Goal: Find specific page/section: Find specific page/section

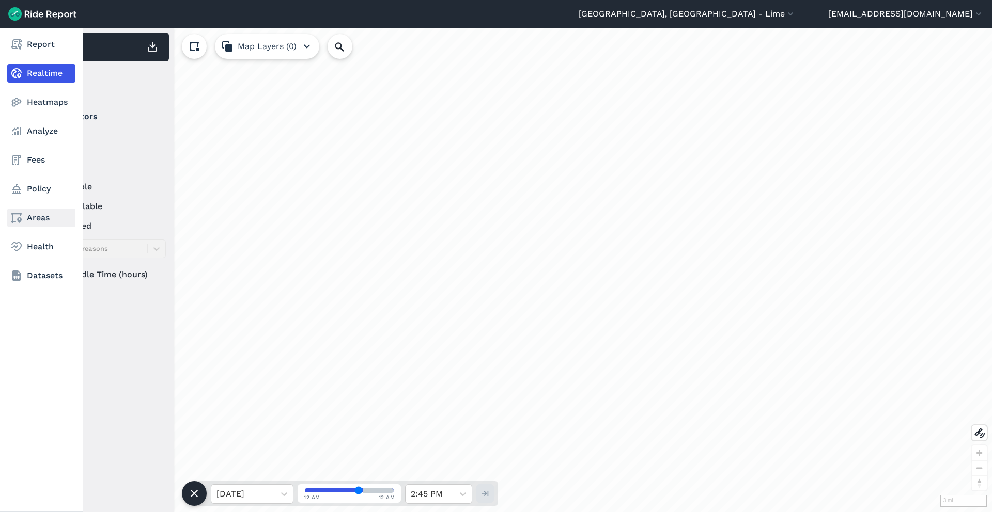
click at [32, 219] on link "Areas" at bounding box center [41, 218] width 68 height 19
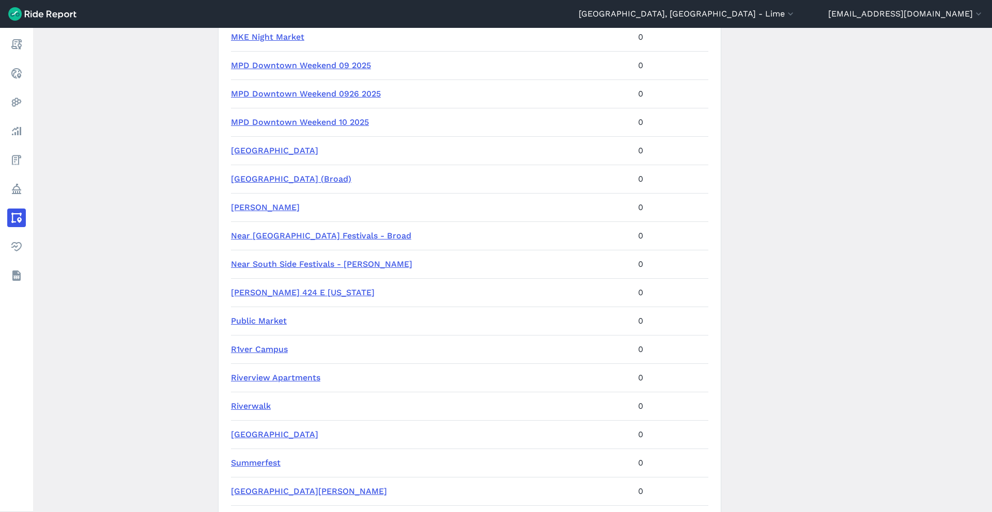
scroll to position [1081, 0]
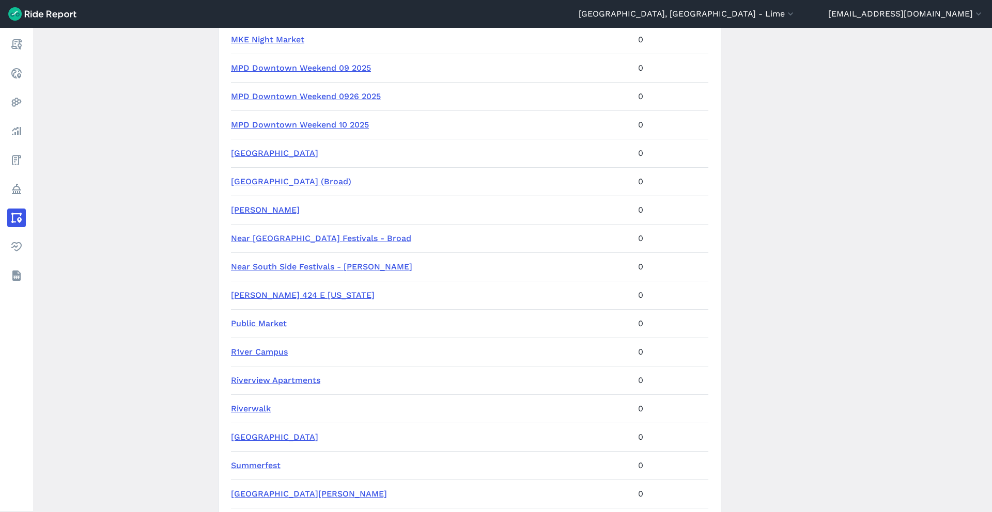
click at [351, 123] on link "MPD Downtown Weekend 10 2025" at bounding box center [300, 125] width 138 height 10
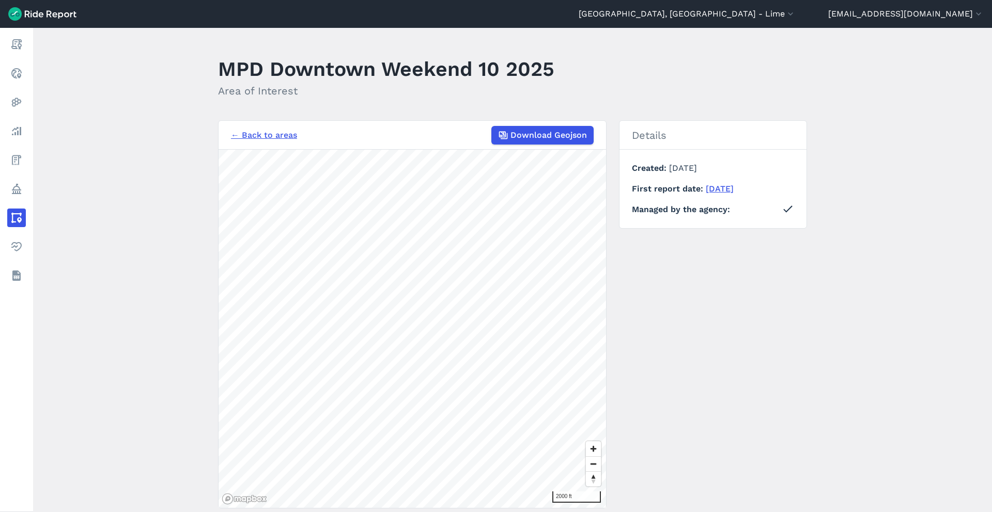
click at [274, 136] on link "← Back to areas" at bounding box center [264, 135] width 66 height 12
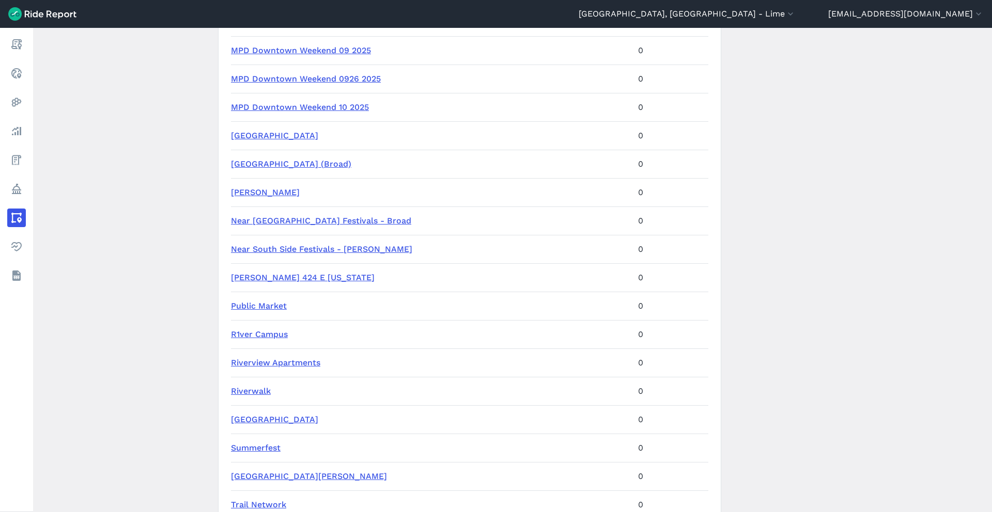
scroll to position [1078, 0]
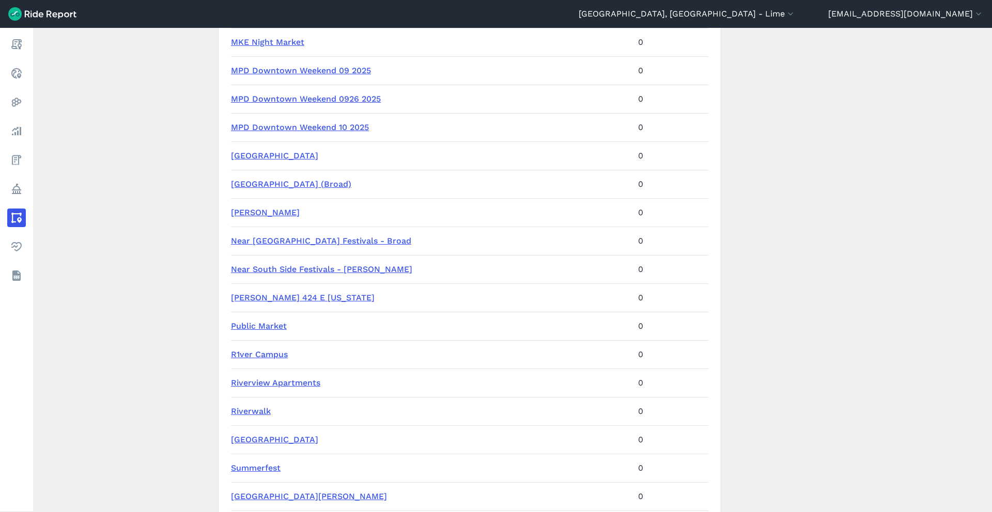
click at [362, 99] on link "MPD Downtown Weekend 0926 2025" at bounding box center [306, 99] width 150 height 10
